Goal: Communication & Community: Participate in discussion

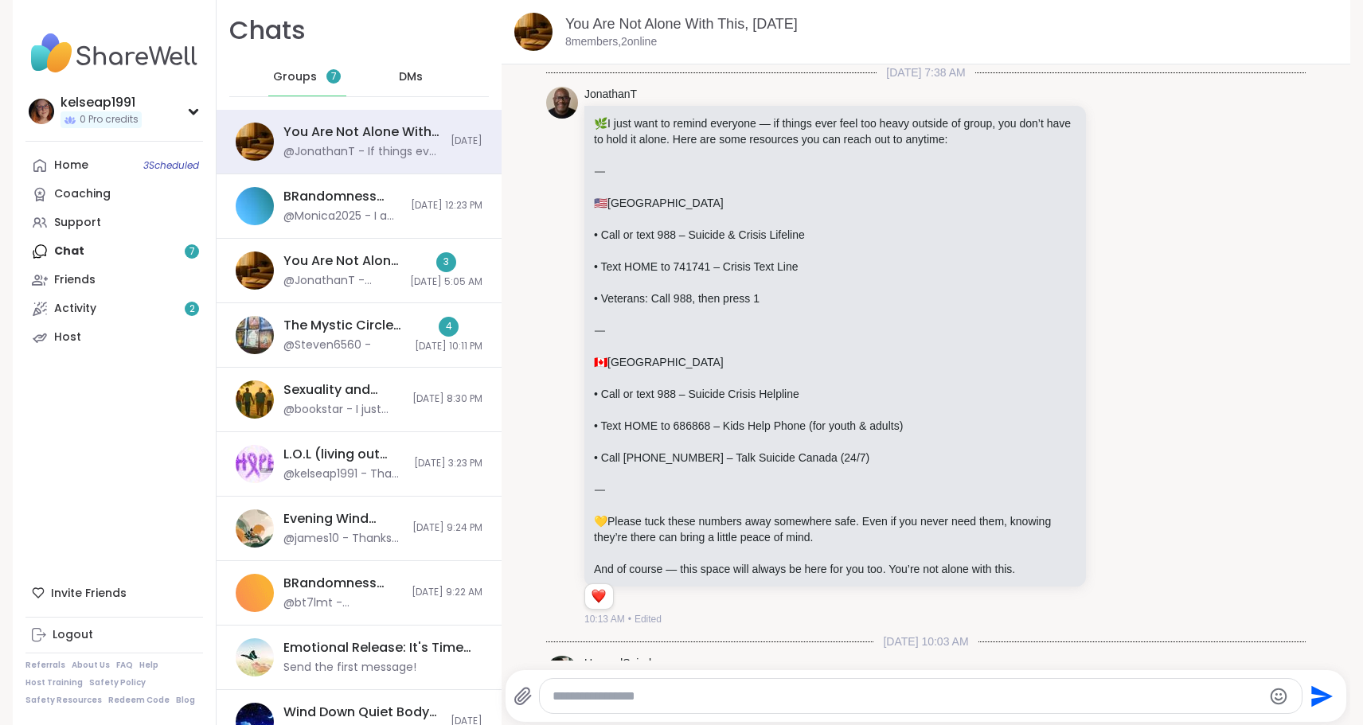
scroll to position [6056, 0]
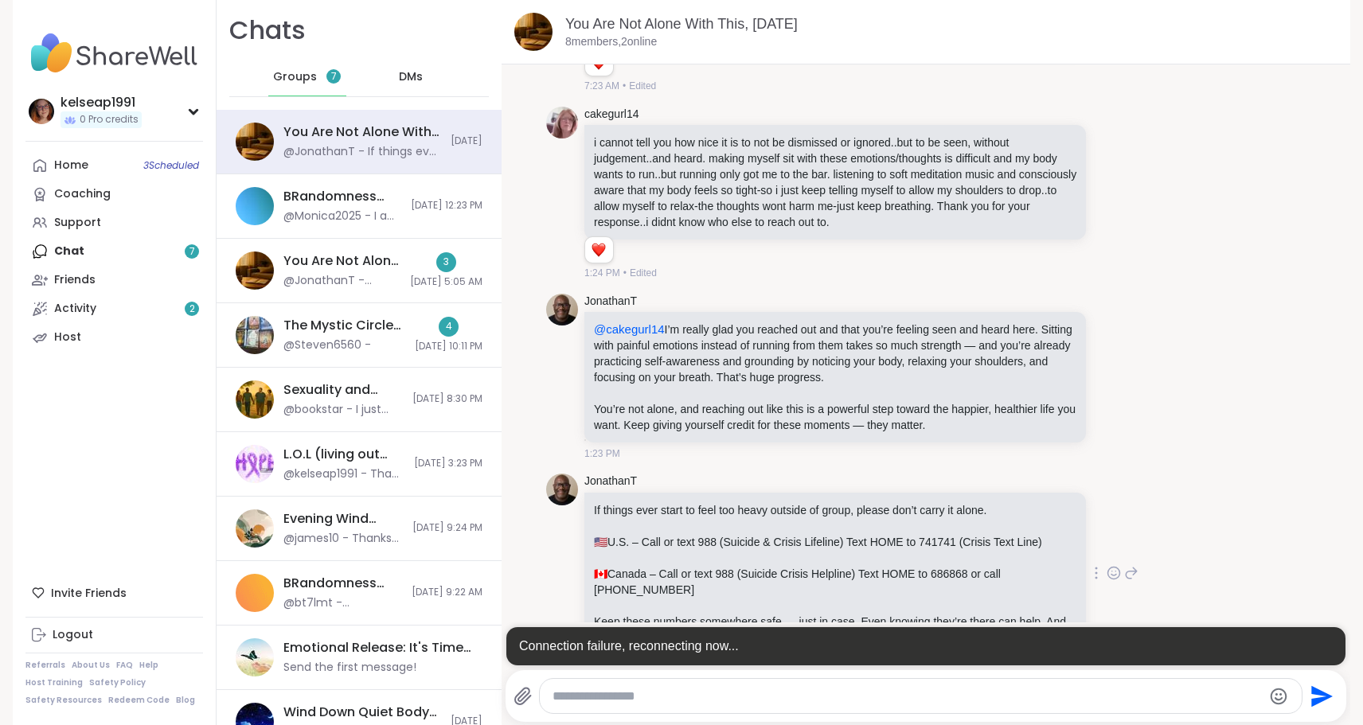
click at [1114, 565] on icon at bounding box center [1113, 573] width 14 height 16
click at [991, 540] on div "Select Reaction: Heart" at bounding box center [987, 547] width 14 height 14
click at [381, 339] on div "The Mystic Circle of Sensing,Sound,Readings, [DATE] @Steven6560 -" at bounding box center [344, 335] width 122 height 37
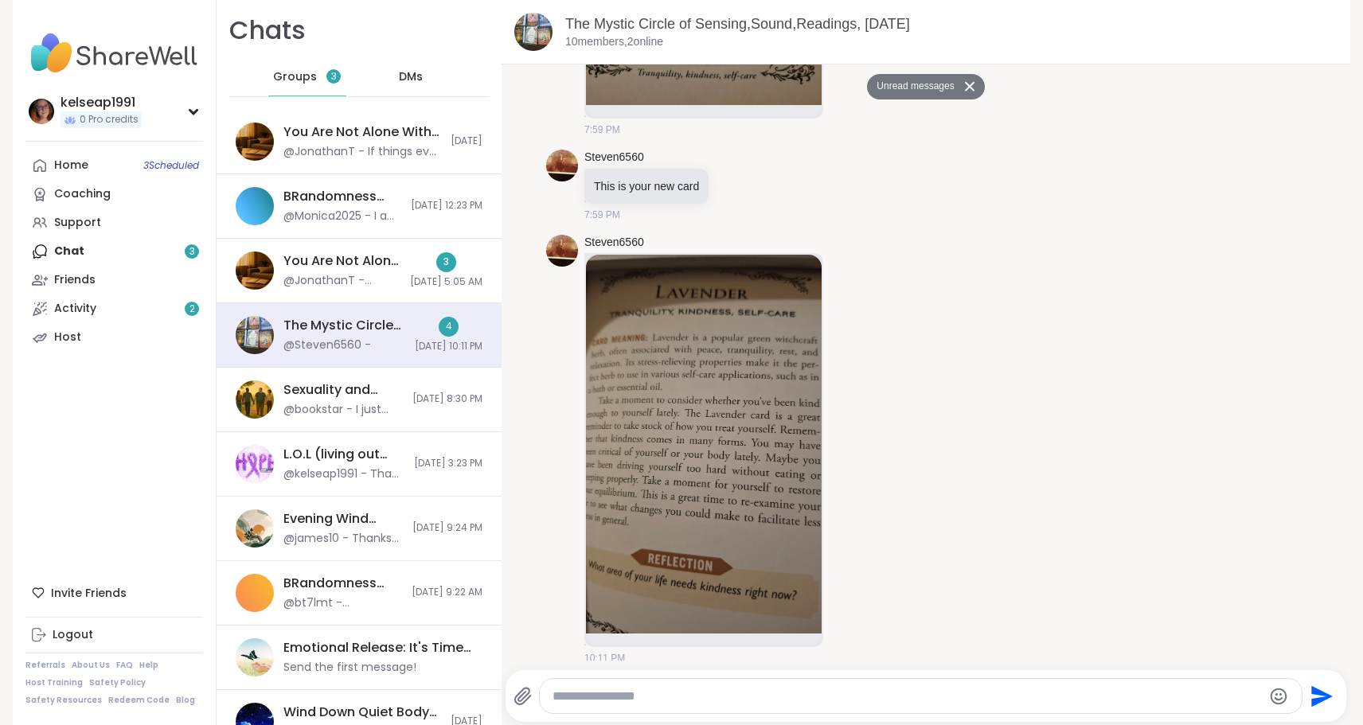
scroll to position [4208, 0]
click at [584, 21] on link "The Mystic Circle of Sensing,Sound,Readings, [DATE]" at bounding box center [737, 24] width 345 height 16
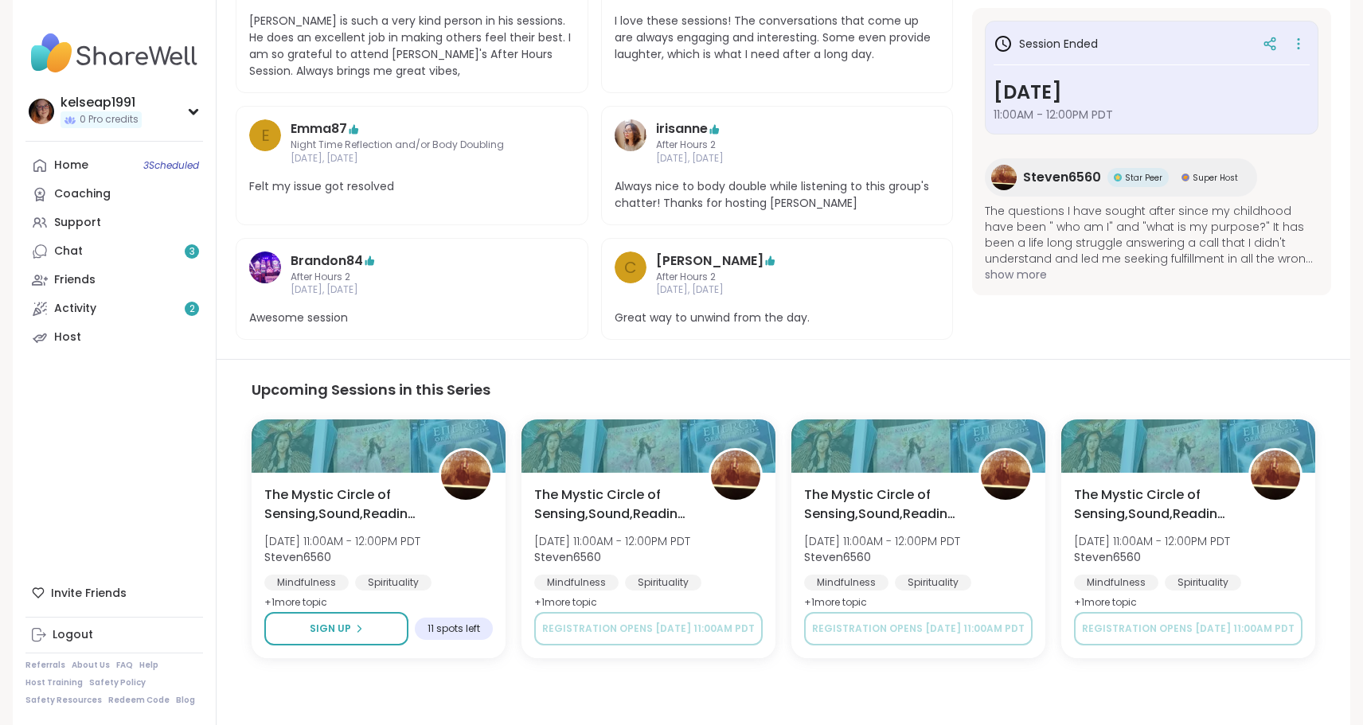
scroll to position [587, 0]
click at [124, 57] on img at bounding box center [113, 53] width 177 height 56
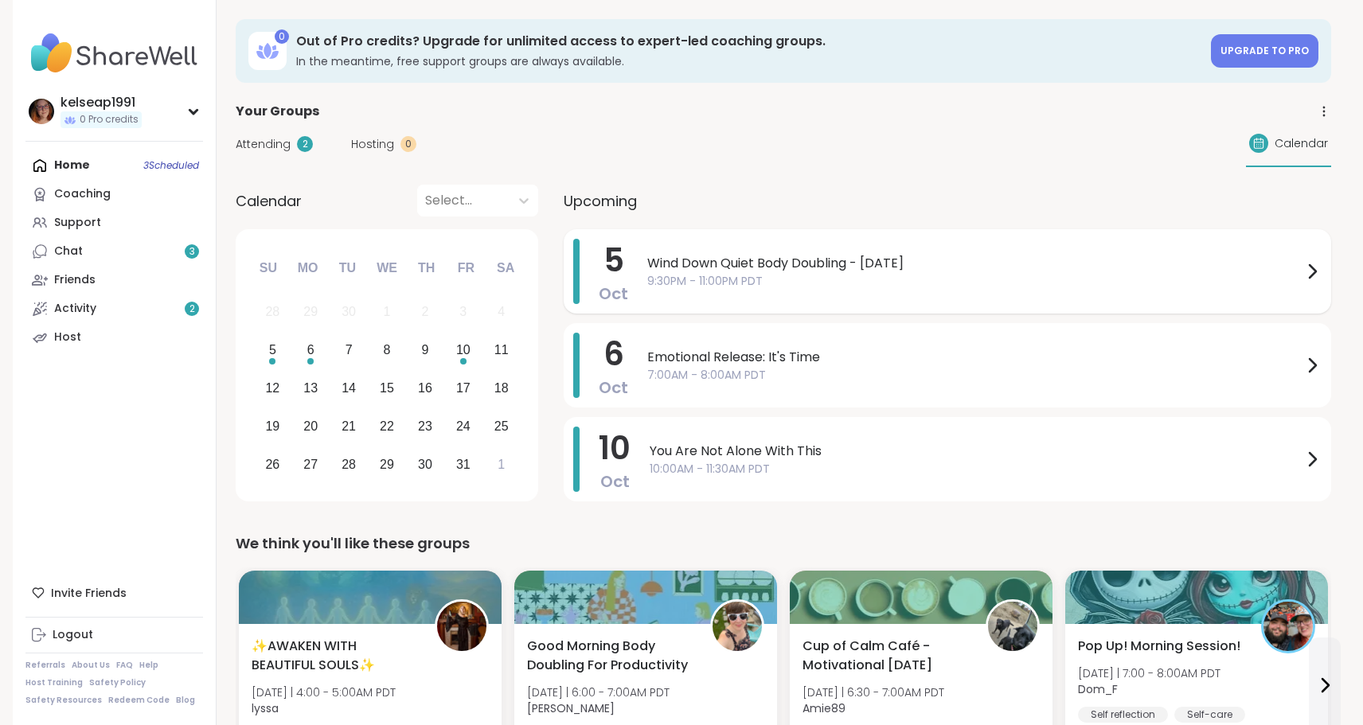
click at [988, 283] on span "9:30PM - 11:00PM PDT" at bounding box center [974, 281] width 655 height 17
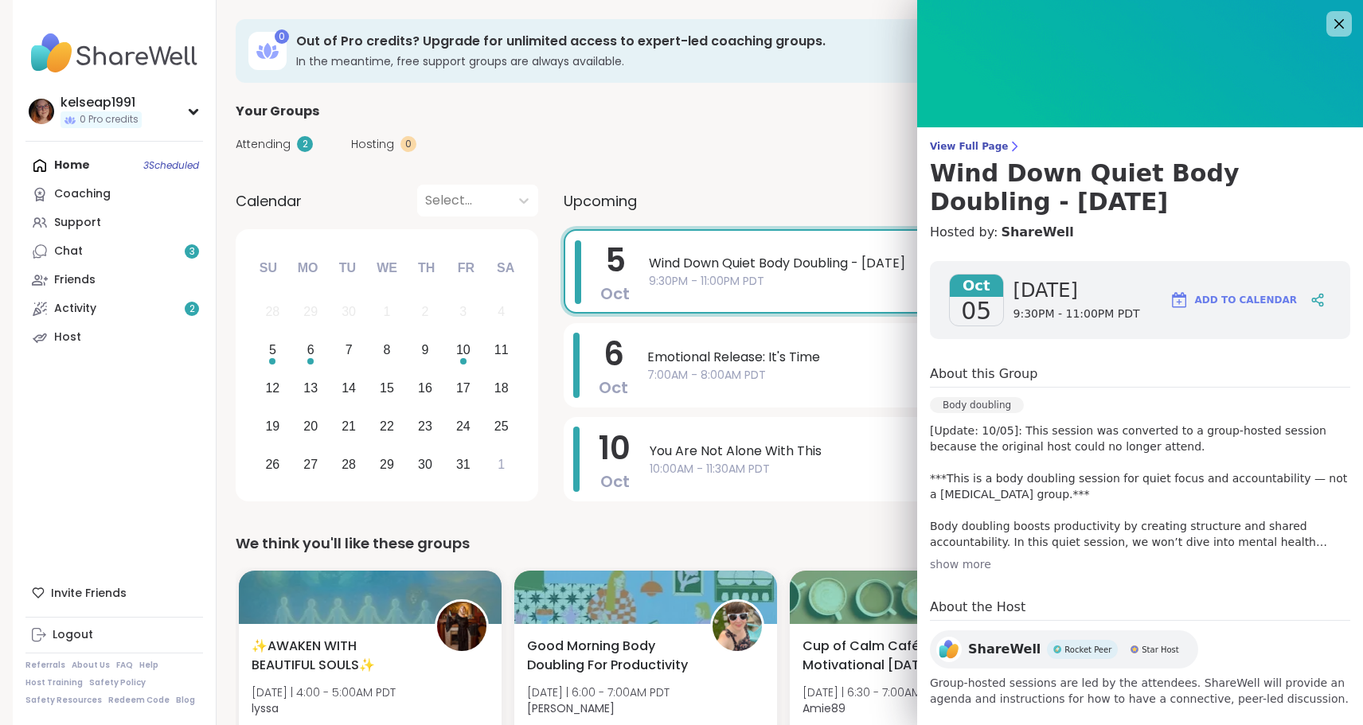
click at [1119, 506] on p "[Update: 10/05]: This session was converted to a group-hosted session because t…" at bounding box center [1140, 486] width 420 height 127
